Goal: Transaction & Acquisition: Purchase product/service

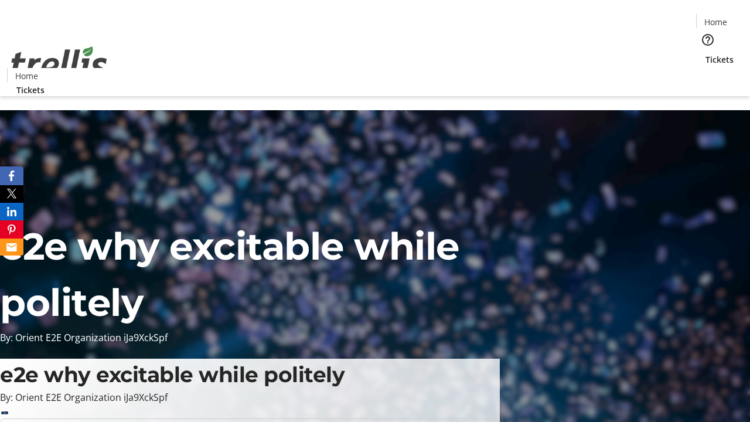
click at [705, 53] on span "Tickets" at bounding box center [719, 59] width 28 height 12
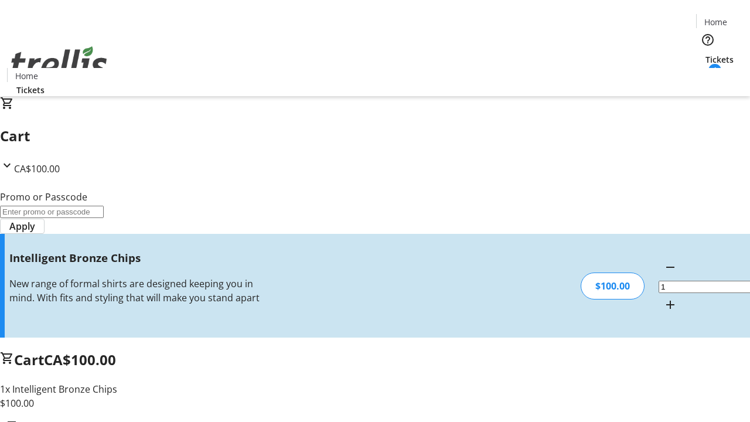
type input "FREE"
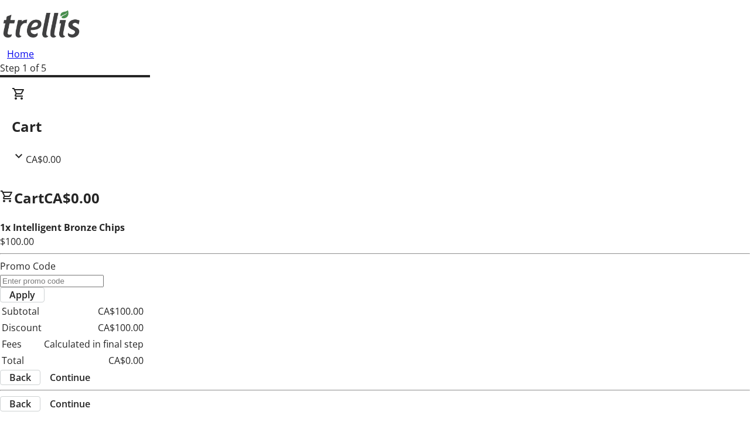
click at [90, 370] on span "Continue" at bounding box center [70, 377] width 40 height 14
